Goal: Transaction & Acquisition: Purchase product/service

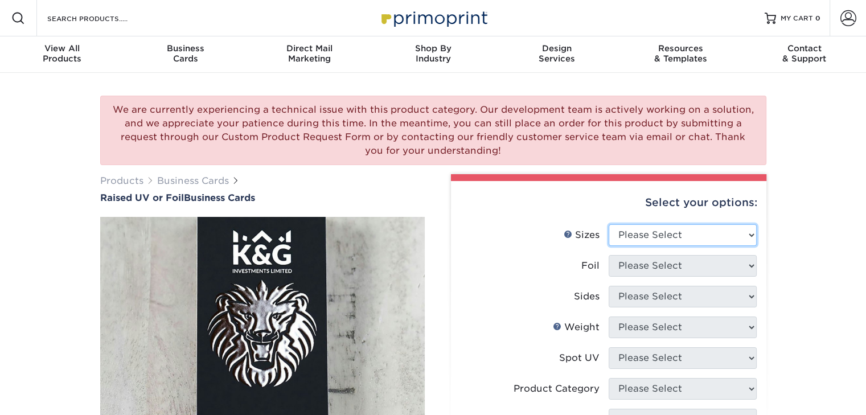
click at [697, 234] on select "Please Select 2" x 3.5" - Standard" at bounding box center [683, 235] width 148 height 22
select select "2.00x3.50"
click at [609, 224] on select "Please Select 2" x 3.5" - Standard" at bounding box center [683, 235] width 148 height 22
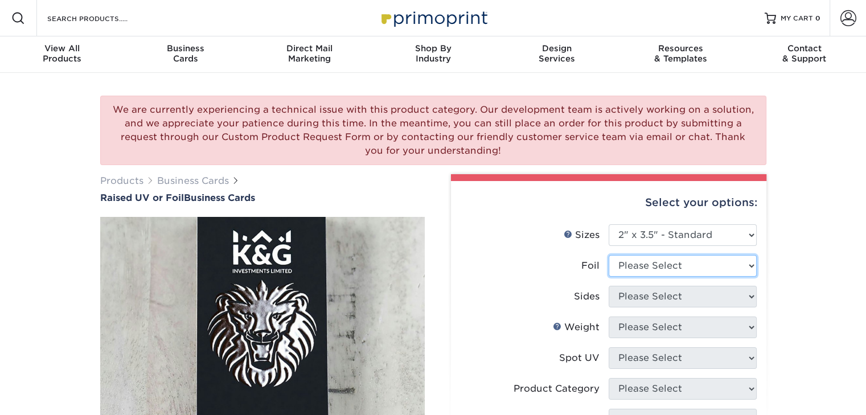
click at [677, 260] on select "Please Select No Yes" at bounding box center [683, 266] width 148 height 22
select select "0"
click at [609, 255] on select "Please Select No Yes" at bounding box center [683, 266] width 148 height 22
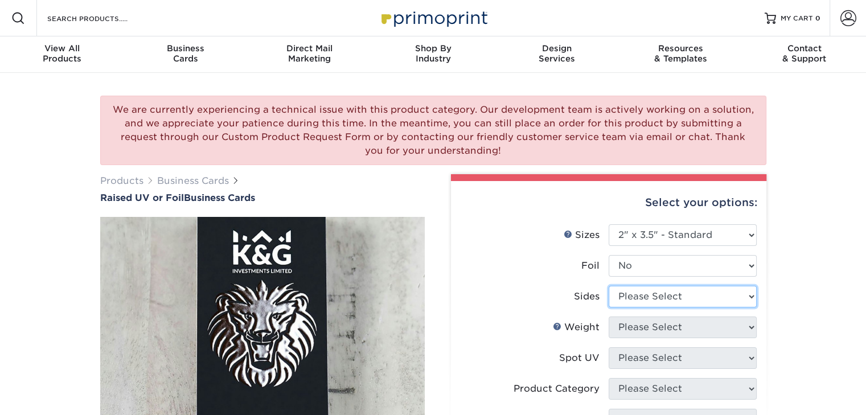
click at [657, 302] on select "Please Select Print Both Sides Print Front Only" at bounding box center [683, 297] width 148 height 22
select select "13abbda7-1d64-4f25-8bb2-c179b224825d"
click at [609, 286] on select "Please Select Print Both Sides Print Front Only" at bounding box center [683, 297] width 148 height 22
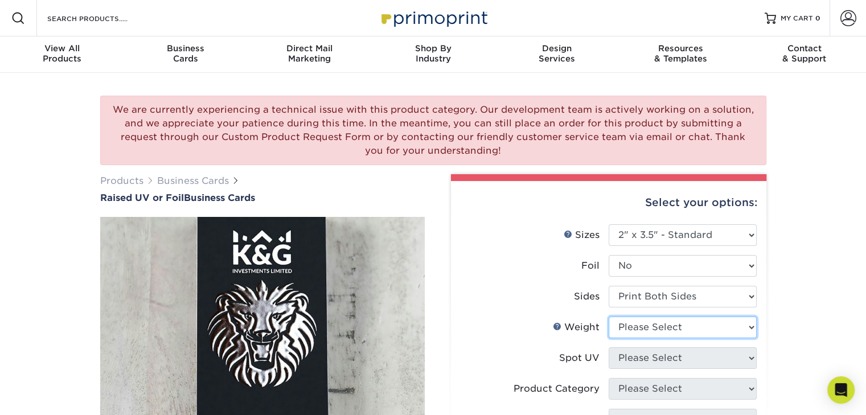
click at [675, 333] on select "Please Select 16PT" at bounding box center [683, 327] width 148 height 22
select select "16PT"
click at [609, 316] on select "Please Select 16PT" at bounding box center [683, 327] width 148 height 22
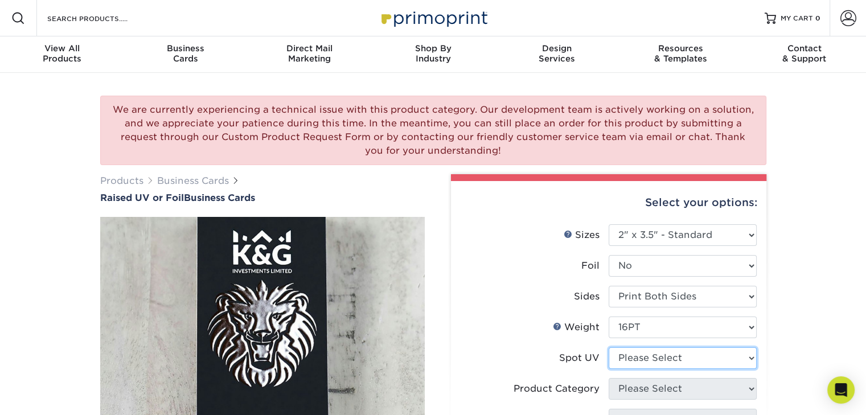
click at [664, 355] on select "Please Select No Spot UV Front Only" at bounding box center [683, 358] width 148 height 22
select select "1"
click at [609, 347] on select "Please Select No Spot UV Front Only" at bounding box center [683, 358] width 148 height 22
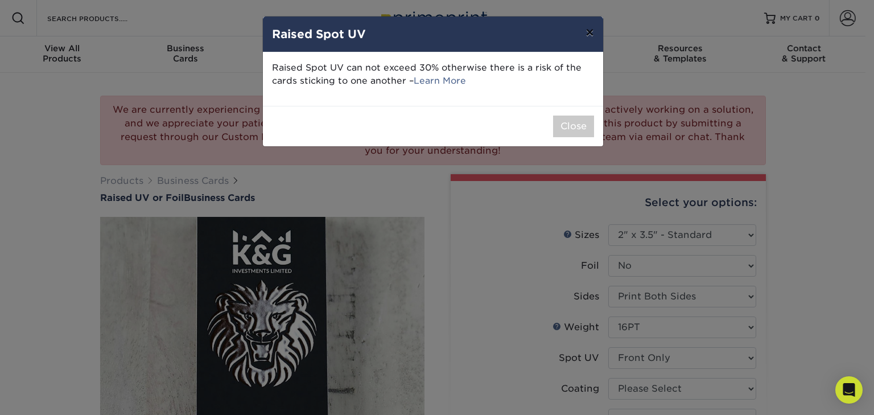
click at [591, 28] on button "×" at bounding box center [590, 33] width 26 height 32
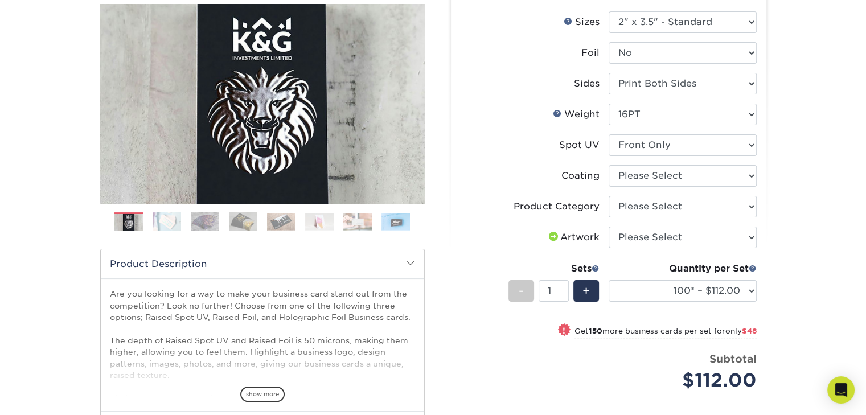
scroll to position [213, 0]
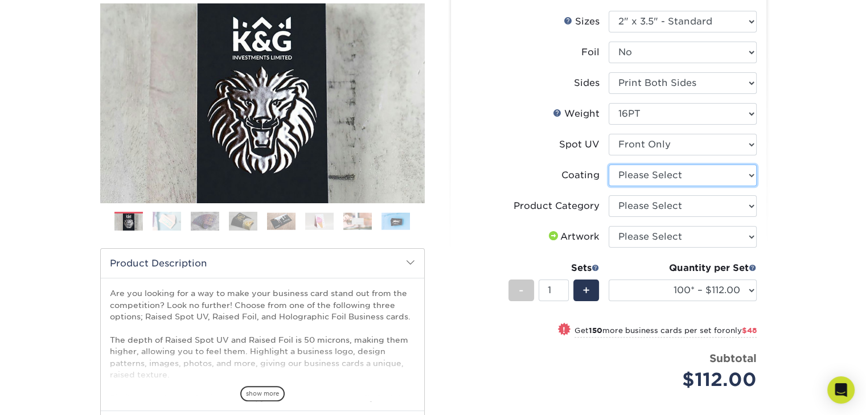
click at [683, 174] on select at bounding box center [683, 176] width 148 height 22
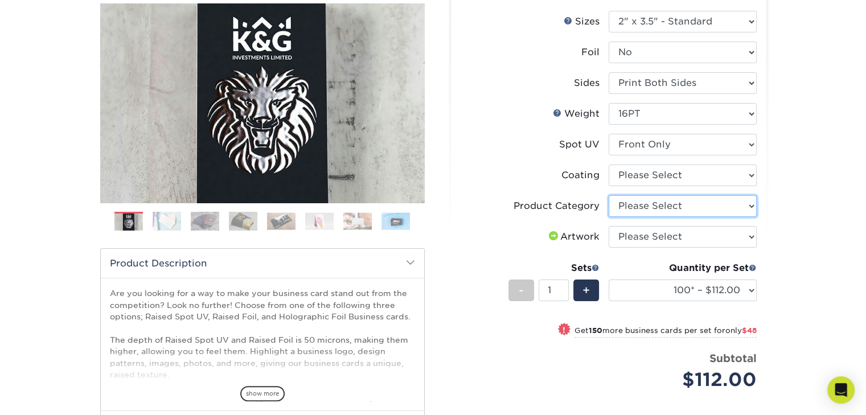
click at [680, 202] on select "Please Select Business Cards" at bounding box center [683, 206] width 148 height 22
select select "3b5148f1-0588-4f88-a218-97bcfdce65c1"
click at [609, 195] on select "Please Select Business Cards" at bounding box center [683, 206] width 148 height 22
click at [650, 232] on select "Please Select I will upload files I need a design - $100" at bounding box center [683, 237] width 148 height 22
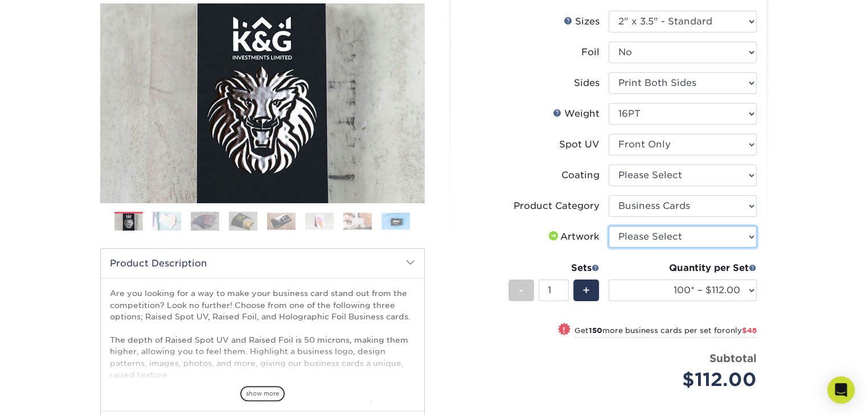
click at [650, 232] on select "Please Select I will upload files I need a design - $100" at bounding box center [683, 237] width 148 height 22
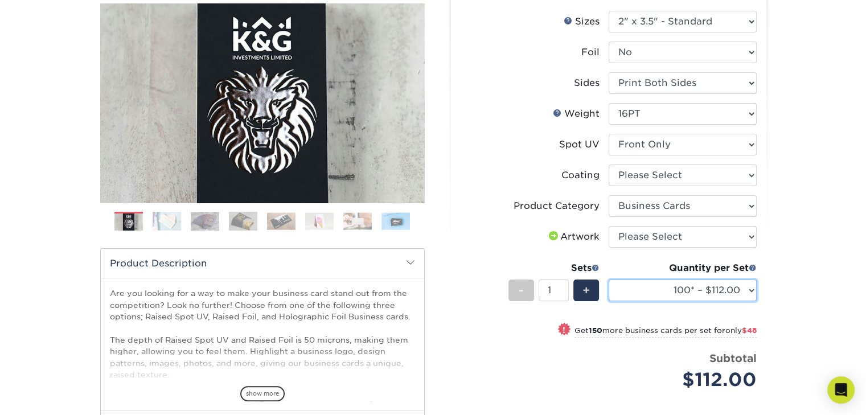
click at [693, 288] on select "100* – $112.00 250* – $160.00 500* – $216.00" at bounding box center [683, 290] width 148 height 22
click at [688, 294] on select "100* – $112.00 250* – $160.00 500* – $216.00" at bounding box center [683, 290] width 148 height 22
click at [688, 291] on select "100* – $112.00 250* – $160.00 500* – $216.00" at bounding box center [683, 290] width 148 height 22
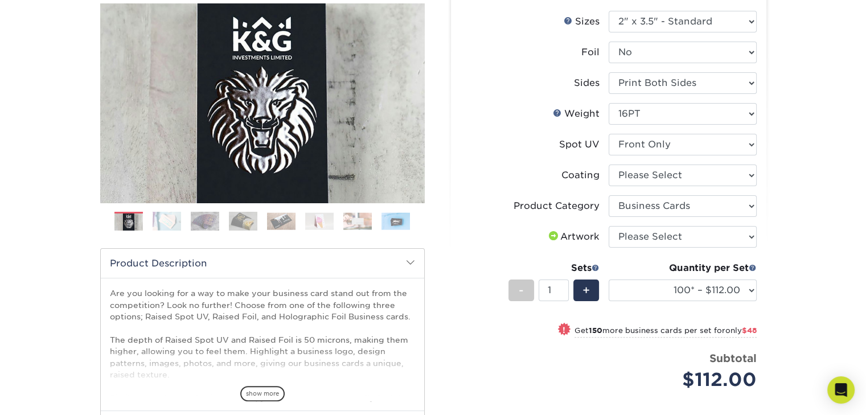
click at [494, 359] on div "Price per set $112.00" at bounding box center [535, 372] width 148 height 43
click at [745, 294] on select "100* – $112.00 250* – $160.00 500* – $216.00" at bounding box center [683, 290] width 148 height 22
click at [609, 279] on select "100* – $112.00 250* – $160.00 500* – $216.00" at bounding box center [683, 290] width 148 height 22
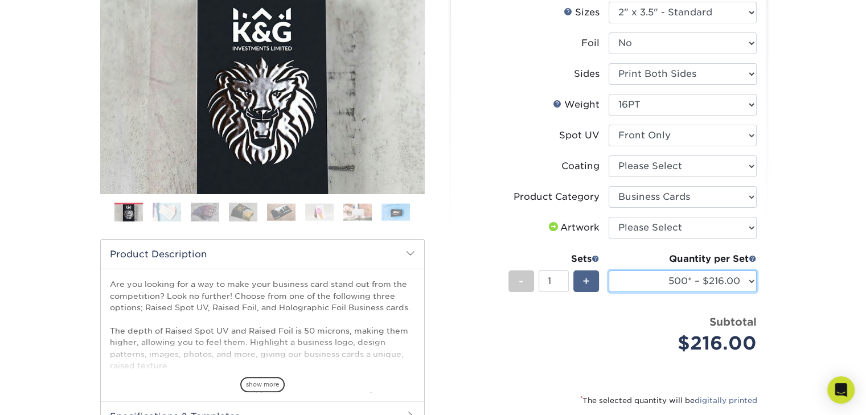
scroll to position [222, 0]
click at [734, 278] on select "100* – $112.00 250* – $160.00 500* – $216.00" at bounding box center [683, 282] width 148 height 22
click at [609, 271] on select "100* – $112.00 250* – $160.00 500* – $216.00" at bounding box center [683, 282] width 148 height 22
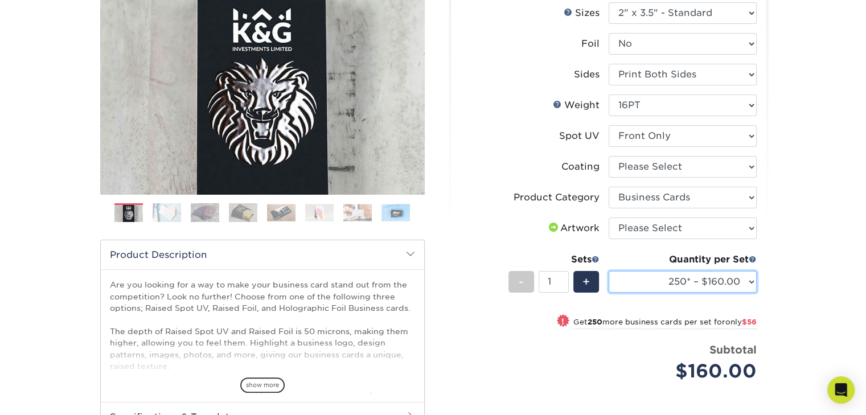
click at [742, 279] on select "100* – $112.00 250* – $160.00 500* – $216.00" at bounding box center [683, 282] width 148 height 22
select select "500* – $216.00"
click at [609, 271] on select "100* – $112.00 250* – $160.00 500* – $216.00" at bounding box center [683, 282] width 148 height 22
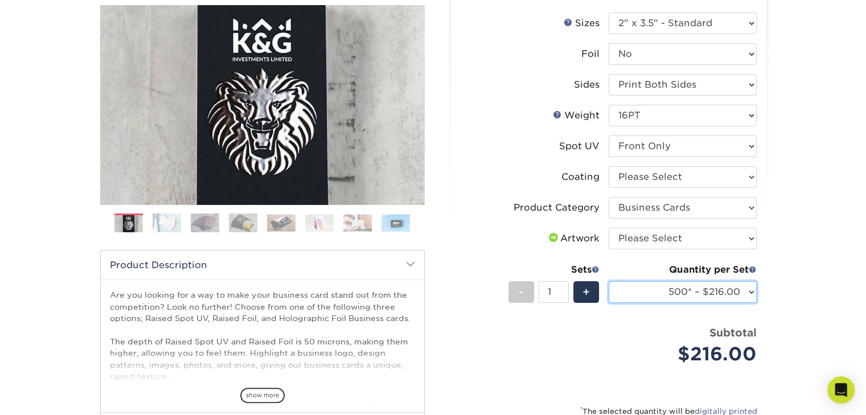
scroll to position [212, 0]
